Goal: Task Accomplishment & Management: Manage account settings

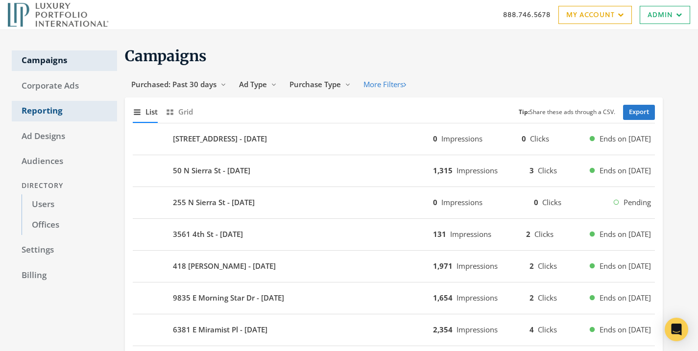
click at [66, 111] on link "Reporting" at bounding box center [64, 111] width 105 height 21
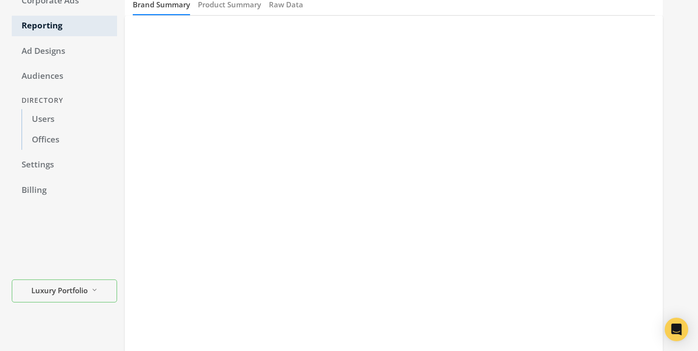
scroll to position [86, 0]
click at [230, 12] on button "Product Summary" at bounding box center [229, 4] width 63 height 21
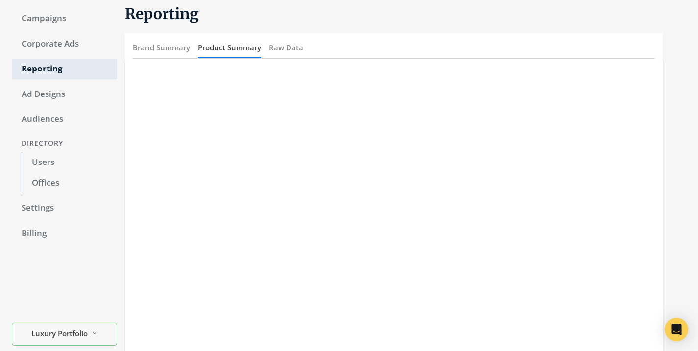
scroll to position [0, 0]
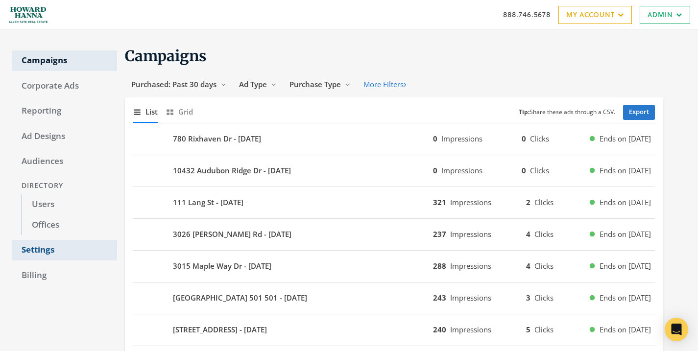
click at [45, 249] on link "Settings" at bounding box center [64, 250] width 105 height 21
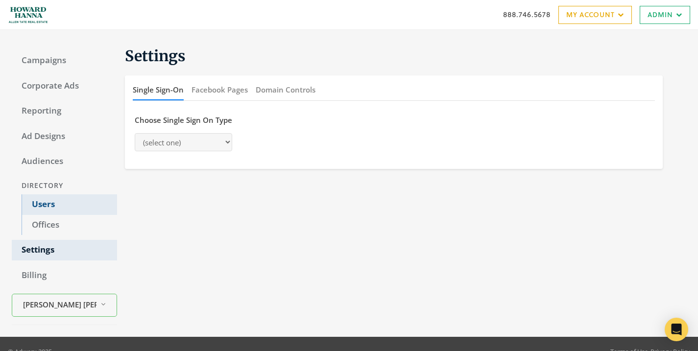
select select "[PERSON_NAME]"
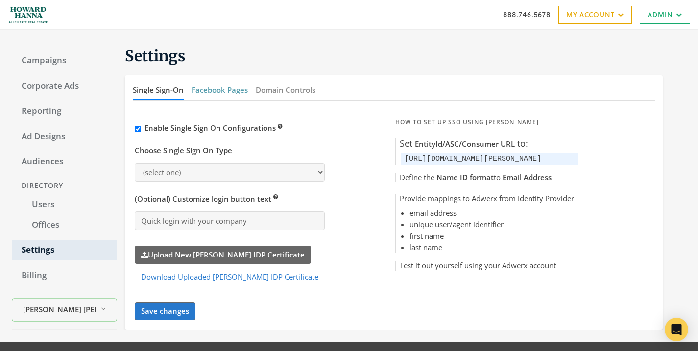
click at [227, 97] on button "Facebook Pages" at bounding box center [220, 89] width 56 height 21
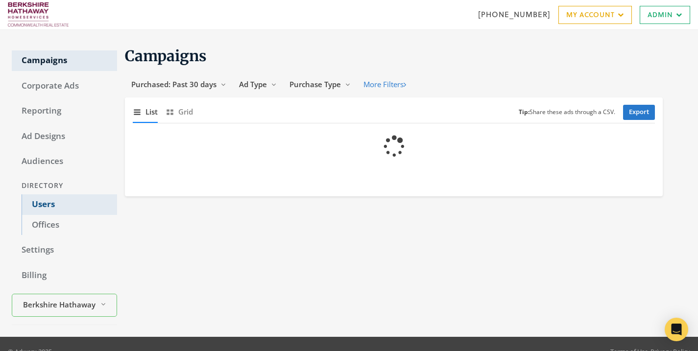
click at [45, 204] on link "Users" at bounding box center [70, 205] width 96 height 21
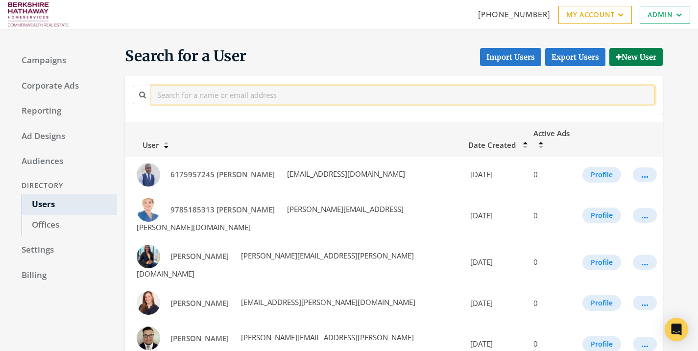
click at [205, 100] on input "text" at bounding box center [403, 95] width 504 height 18
paste input "Jenny Palm"
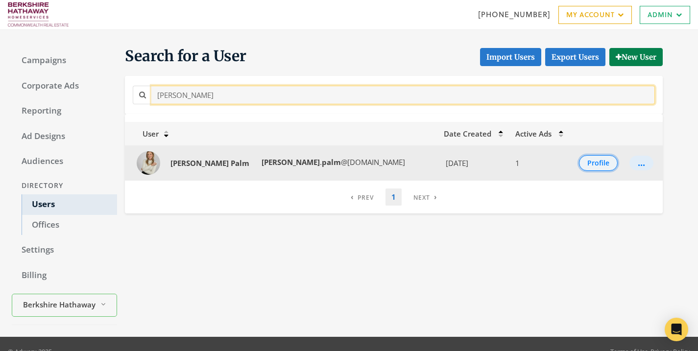
type input "Jenny Palm"
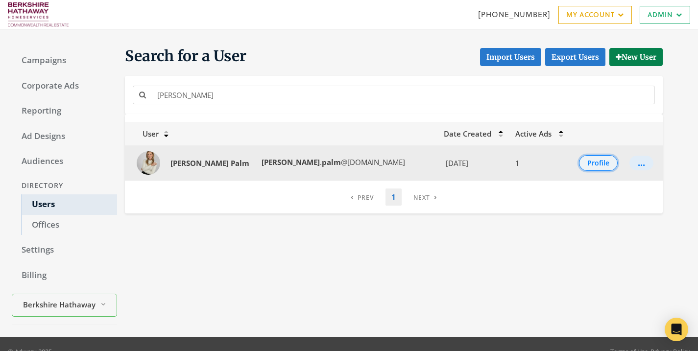
click at [585, 167] on button "Profile" at bounding box center [598, 163] width 39 height 16
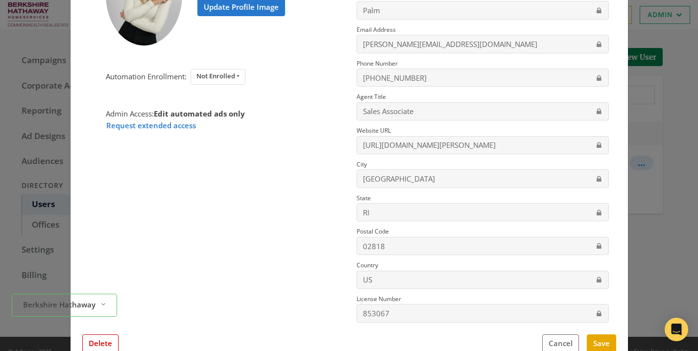
scroll to position [110, 0]
click at [99, 344] on button "Delete" at bounding box center [100, 343] width 36 height 18
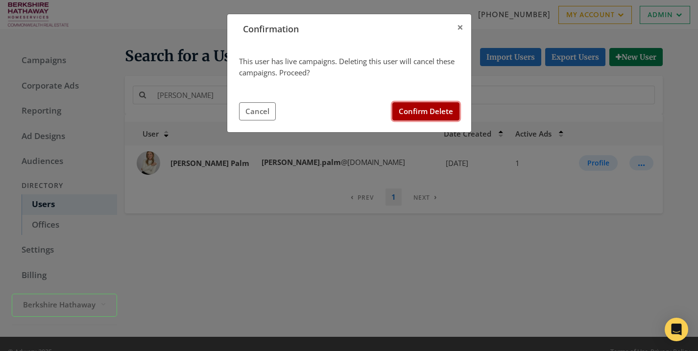
click at [451, 112] on button "Confirm Delete" at bounding box center [426, 111] width 67 height 18
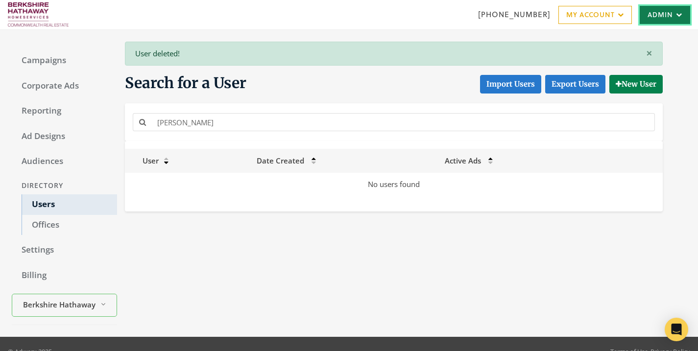
click at [680, 9] on link "Admin" at bounding box center [665, 15] width 50 height 18
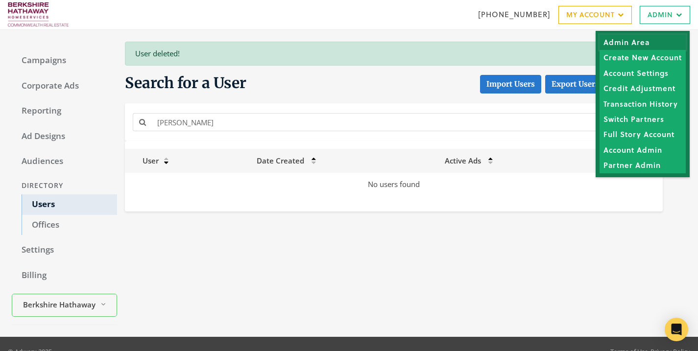
click at [651, 46] on link "Admin Area" at bounding box center [643, 42] width 86 height 15
